Goal: Transaction & Acquisition: Obtain resource

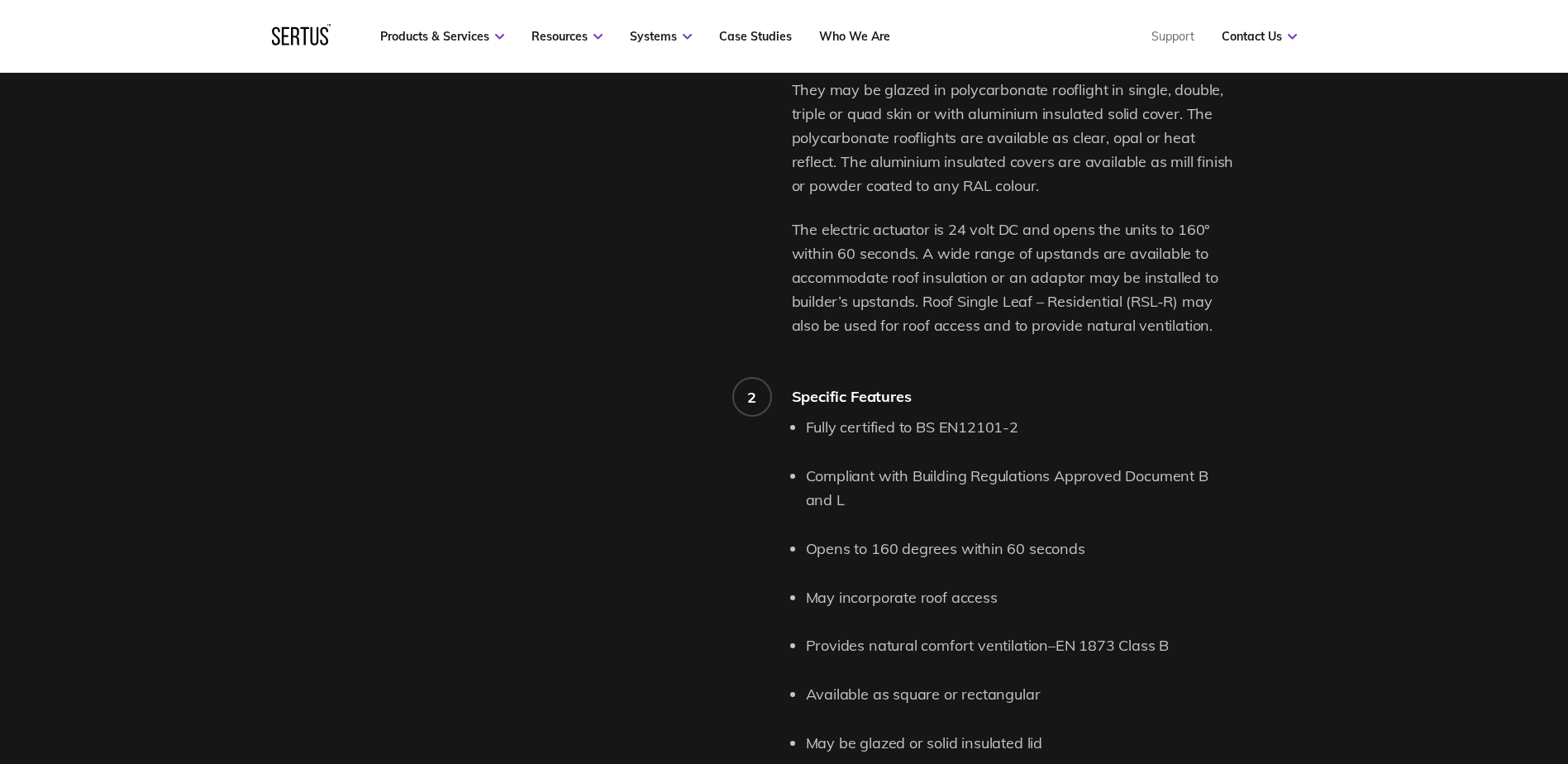
scroll to position [1406, 0]
click at [881, 595] on li "May incorporate roof access" at bounding box center [1021, 593] width 430 height 24
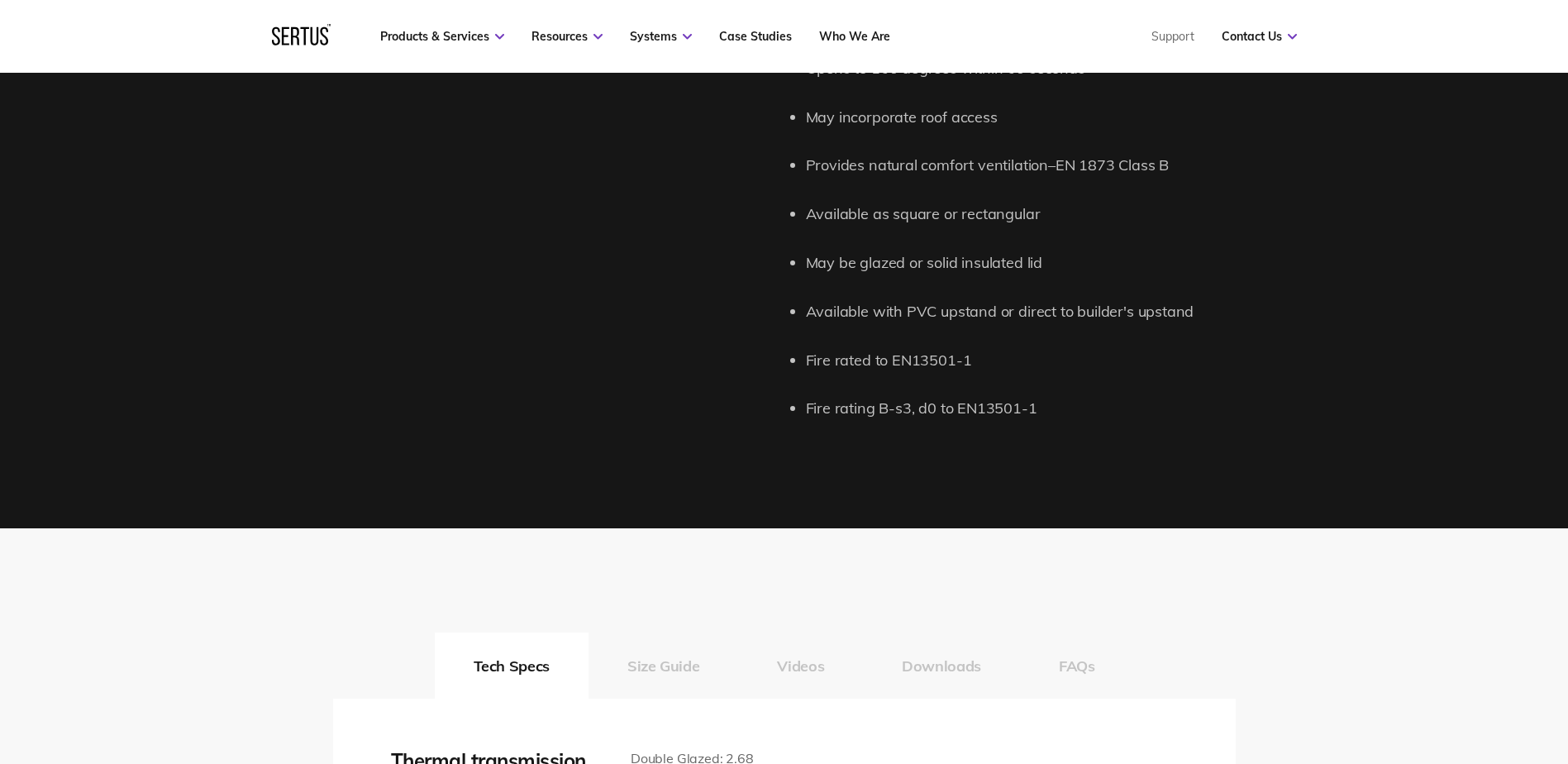
scroll to position [1984, 0]
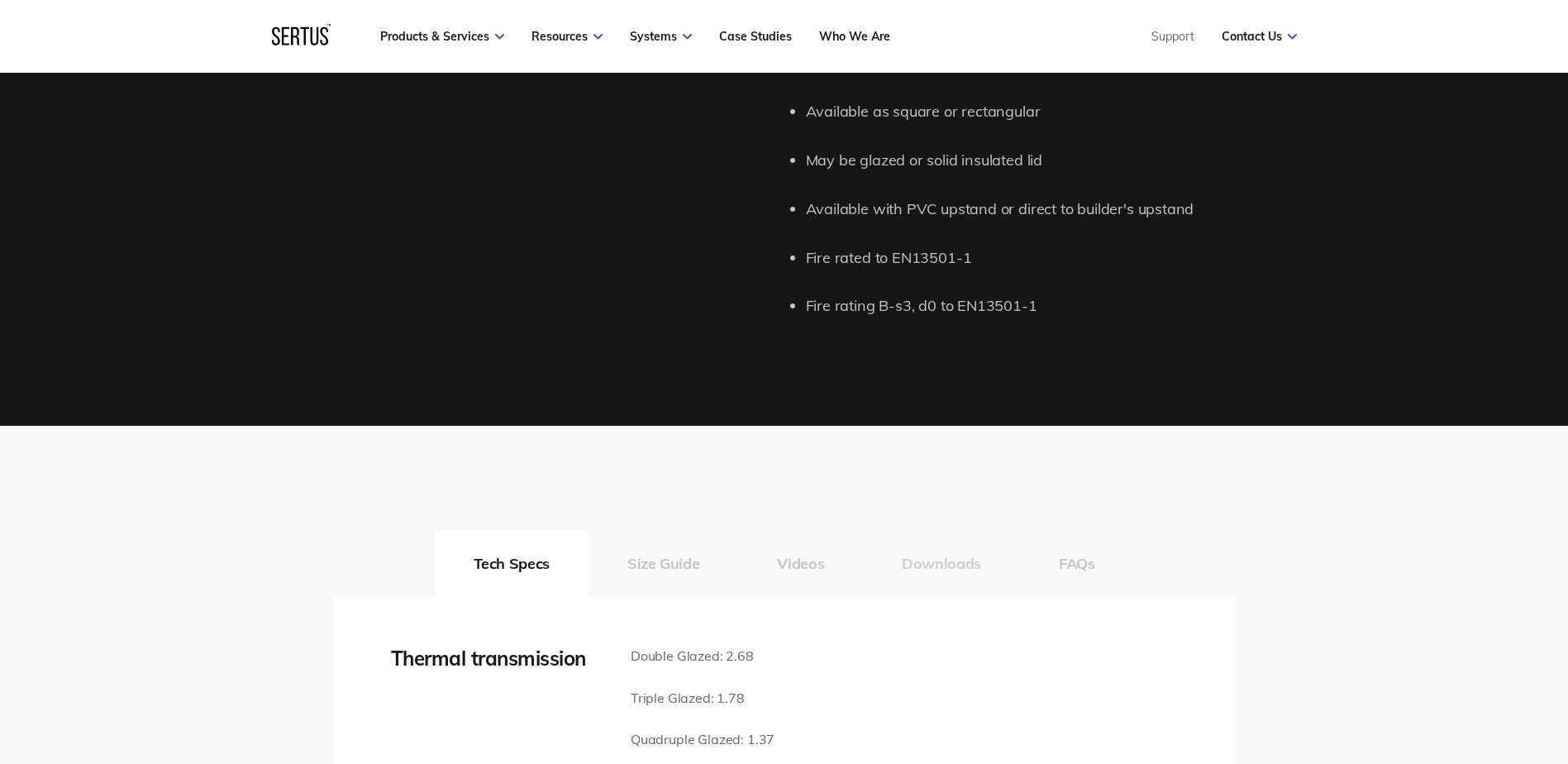
click at [925, 568] on button "Downloads" at bounding box center [941, 563] width 157 height 66
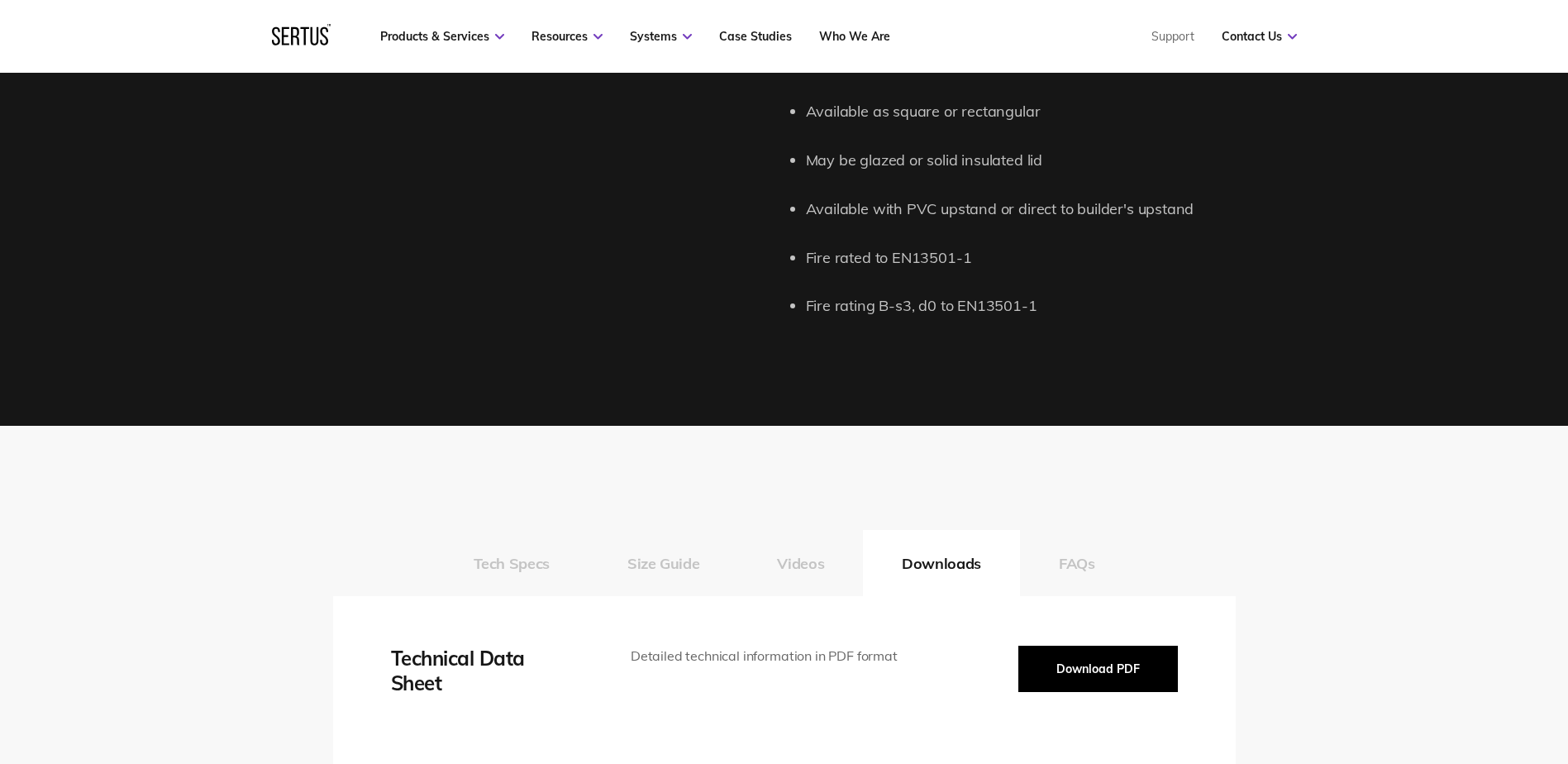
click at [1062, 672] on button "Download PDF" at bounding box center [1098, 669] width 159 height 47
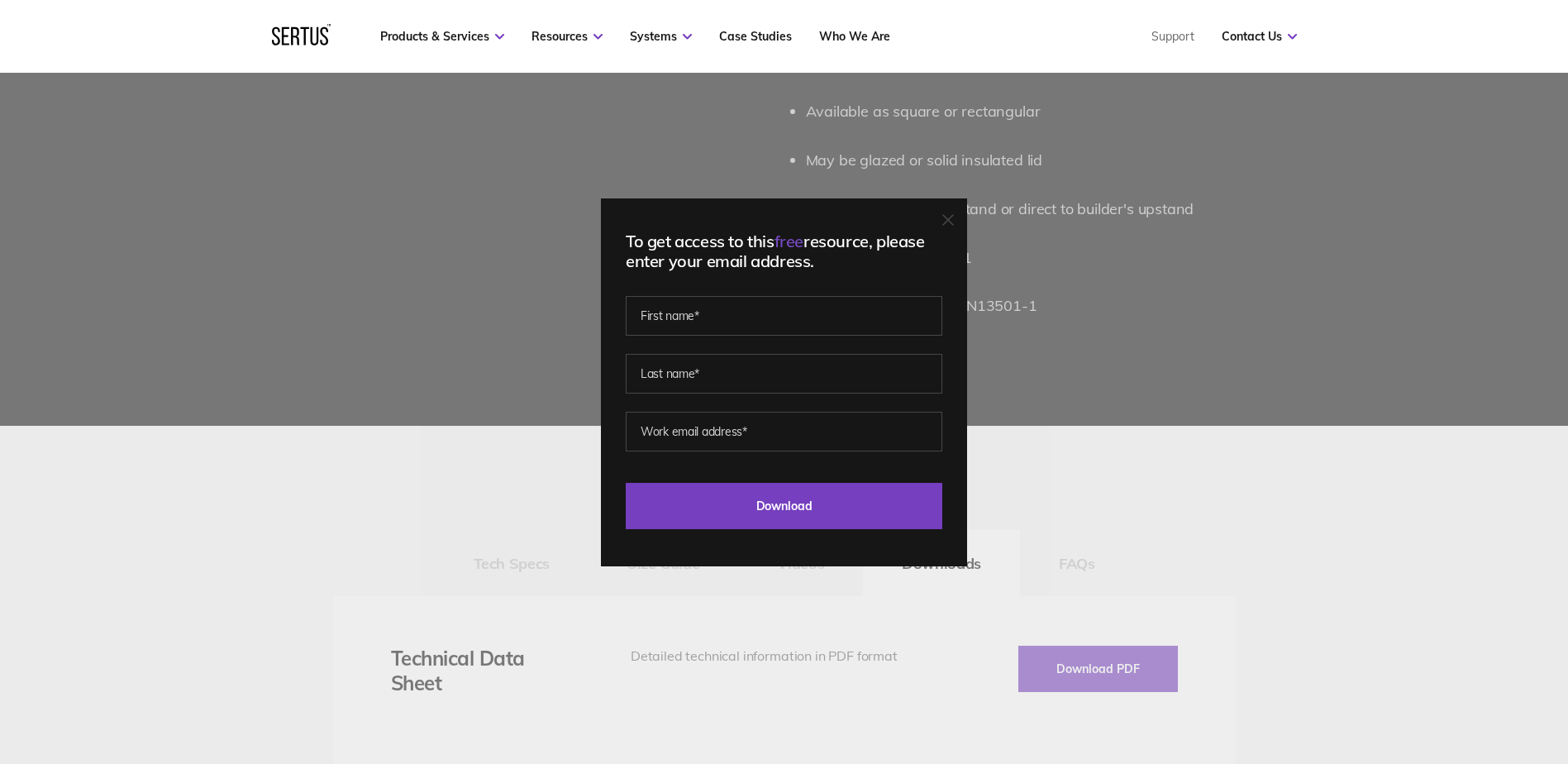
click at [206, 685] on div "To get access to this free resource, please enter your email address. Last Down…" at bounding box center [784, 382] width 1568 height 764
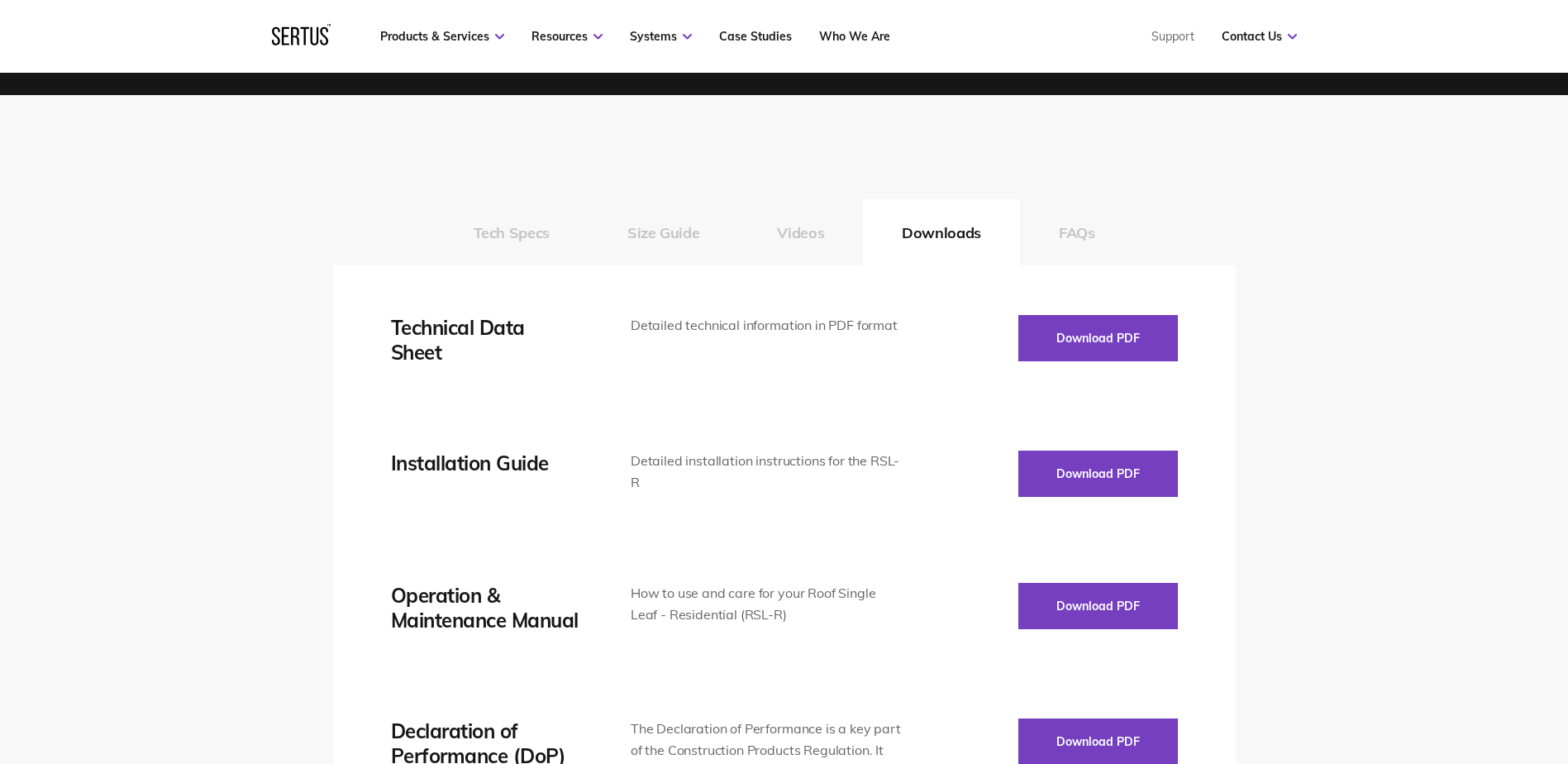
scroll to position [2398, 0]
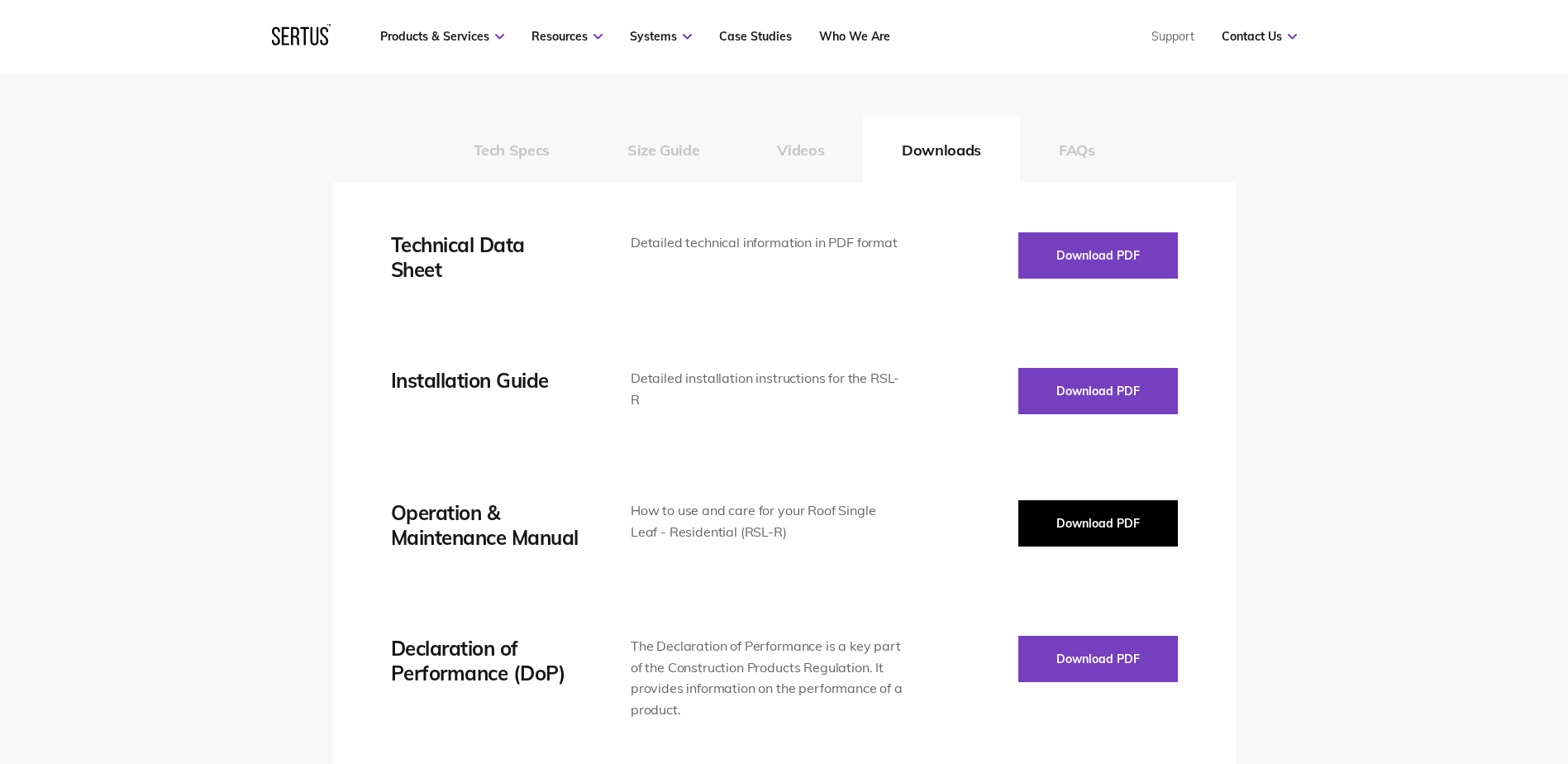
click at [1072, 513] on button "Download PDF" at bounding box center [1098, 523] width 159 height 47
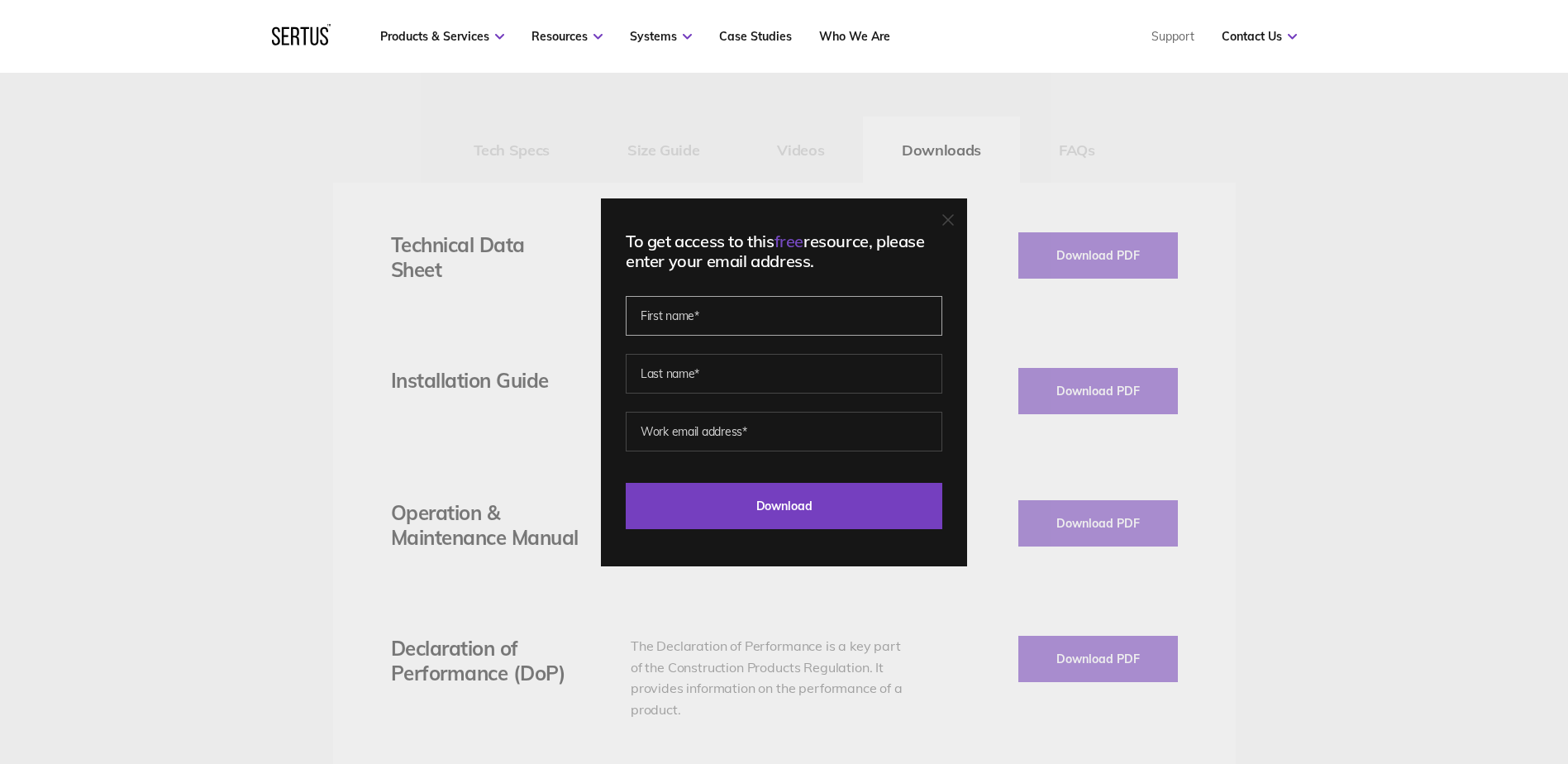
click at [754, 308] on input "text" at bounding box center [784, 316] width 317 height 40
type input "Kirsty"
type input "[PERSON_NAME]"
type input "[PERSON_NAME][EMAIL_ADDRESS][DOMAIN_NAME]"
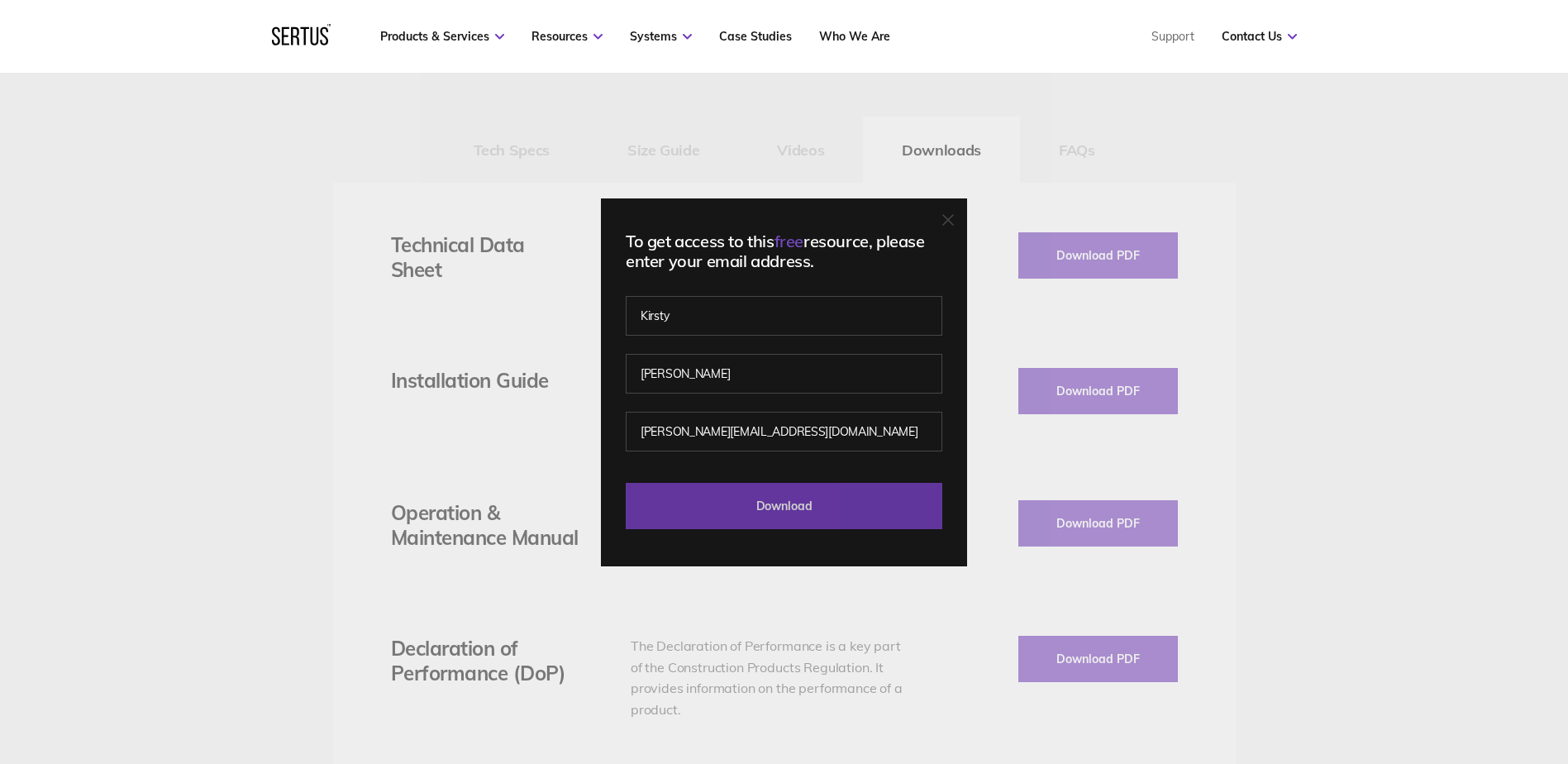
click at [710, 496] on input "Download" at bounding box center [784, 506] width 317 height 47
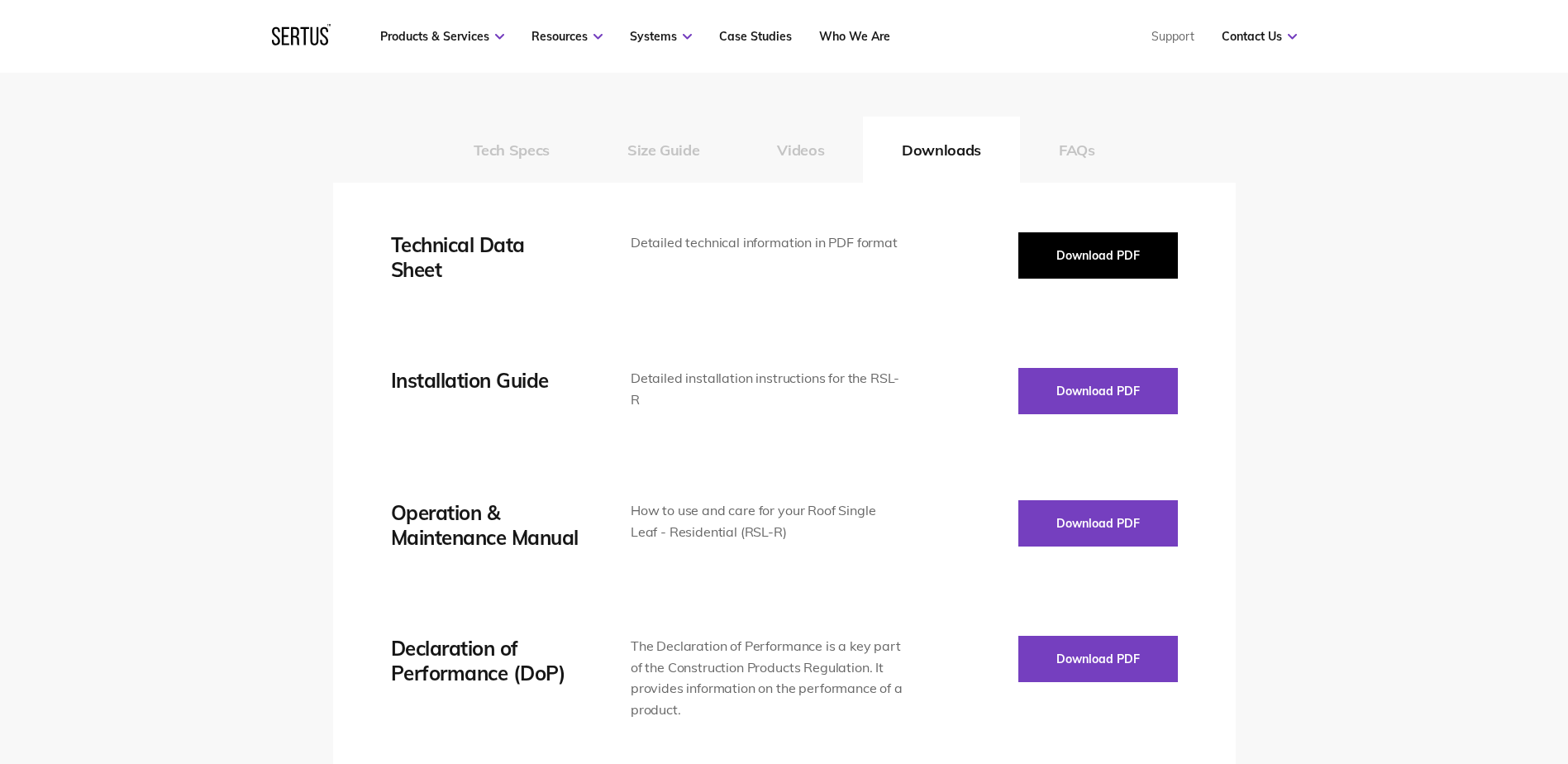
click at [1050, 252] on button "Download PDF" at bounding box center [1098, 256] width 159 height 47
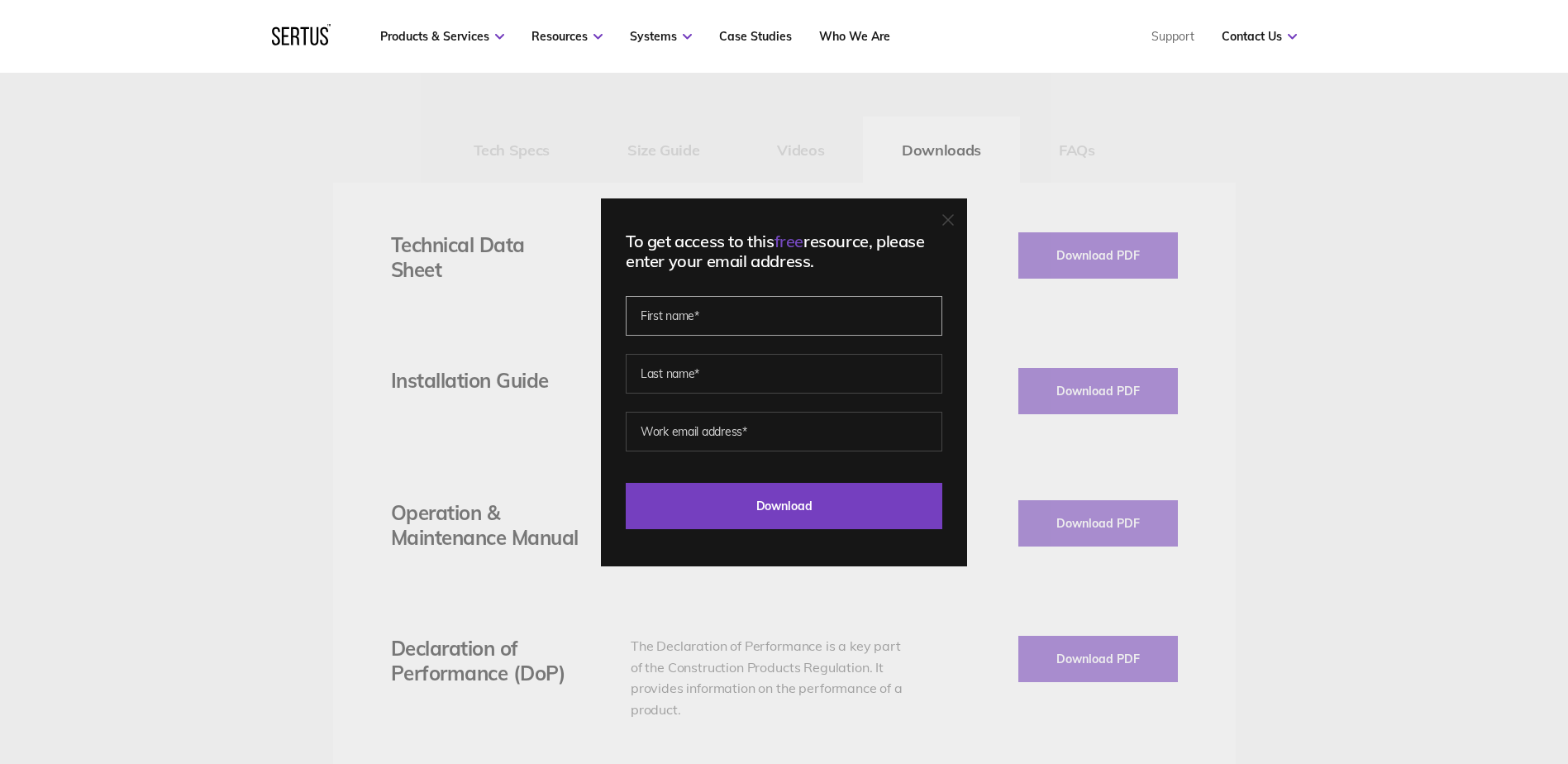
click at [769, 317] on input "text" at bounding box center [784, 316] width 317 height 40
type input "Kirsty"
type input "[PERSON_NAME]"
type input "[PERSON_NAME][EMAIL_ADDRESS][DOMAIN_NAME]"
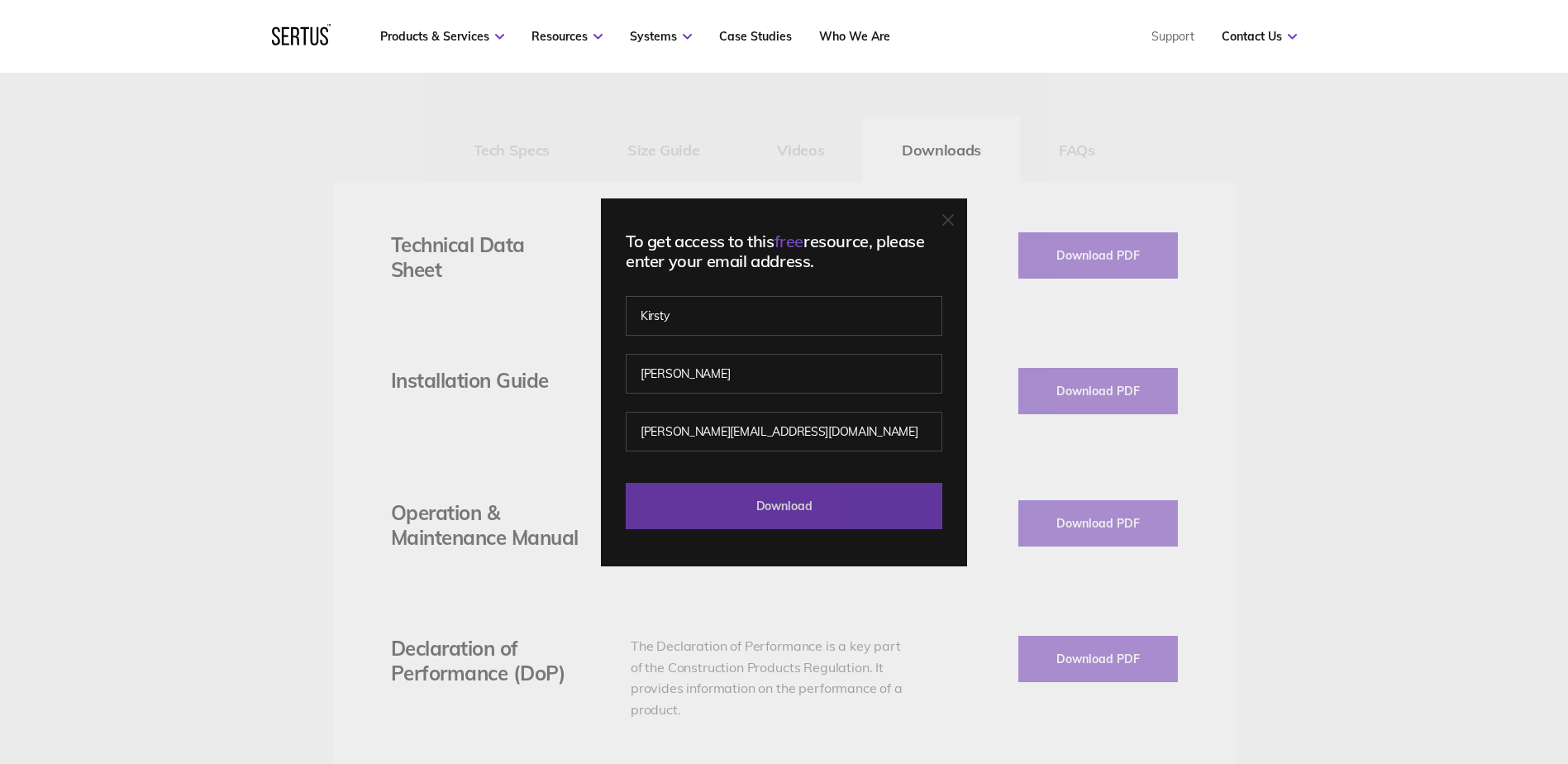
click at [703, 500] on input "Download" at bounding box center [784, 506] width 317 height 47
